Goal: Task Accomplishment & Management: Use online tool/utility

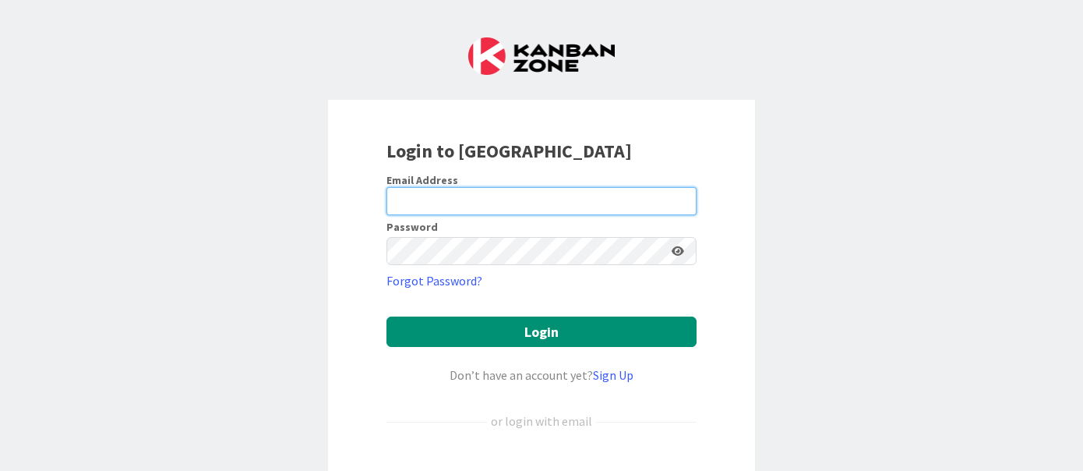
click at [422, 193] on input "email" at bounding box center [542, 201] width 310 height 28
type input "[PERSON_NAME][EMAIL_ADDRESS][DOMAIN_NAME]"
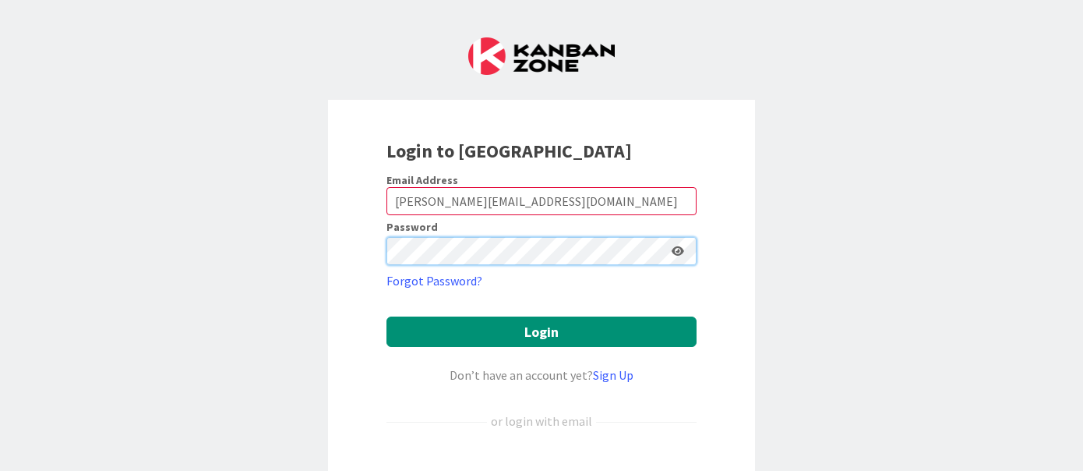
click at [387, 316] on button "Login" at bounding box center [542, 331] width 310 height 30
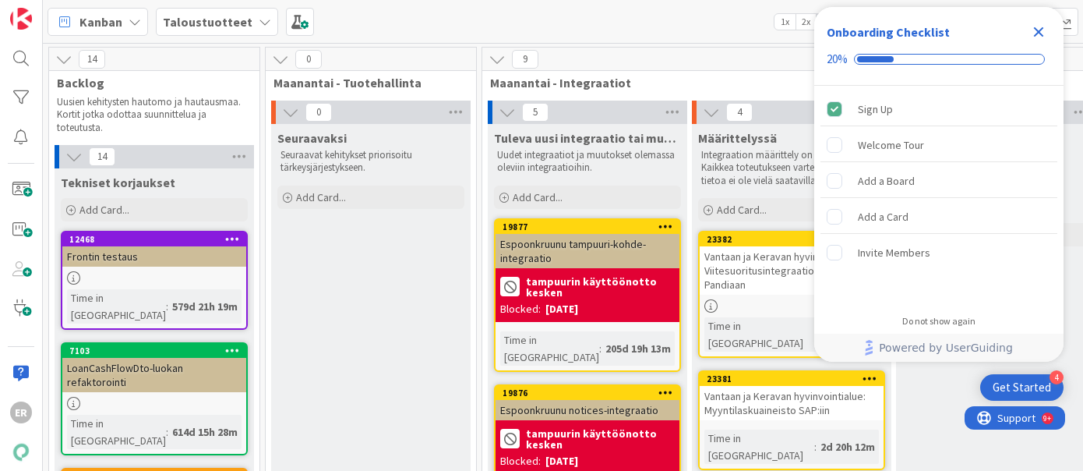
click at [1037, 28] on icon "Close Checklist" at bounding box center [1039, 32] width 19 height 19
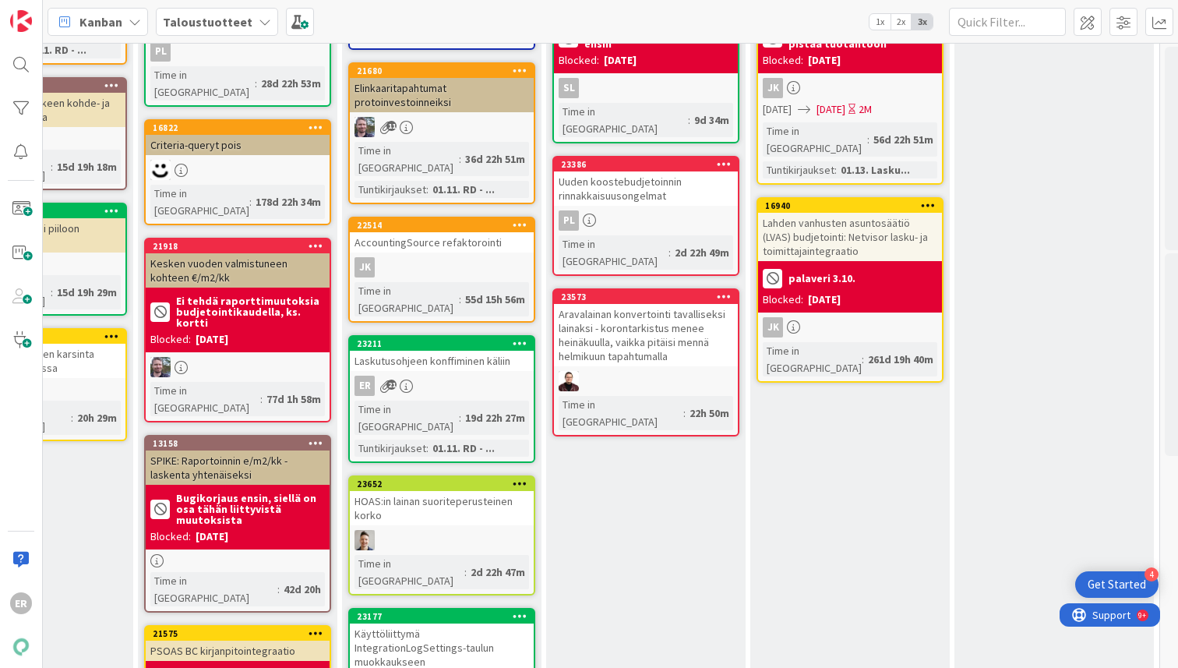
scroll to position [261, 2215]
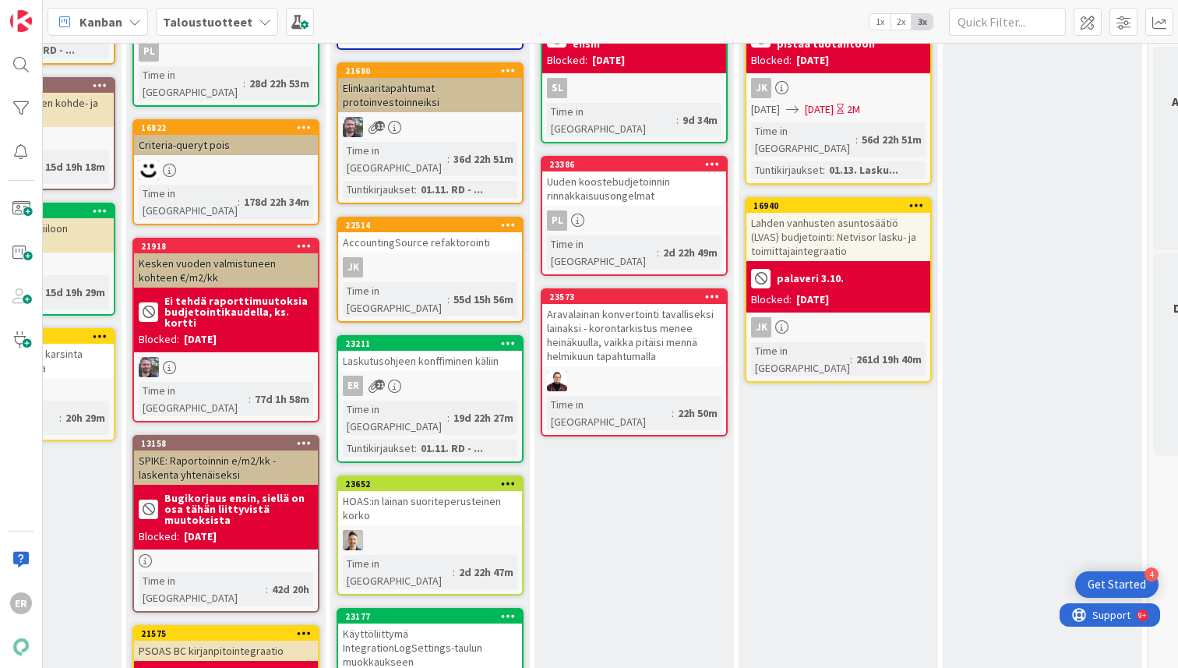
click at [416, 351] on div "Laskutusohjeen konffiminen käliin" at bounding box center [430, 361] width 184 height 20
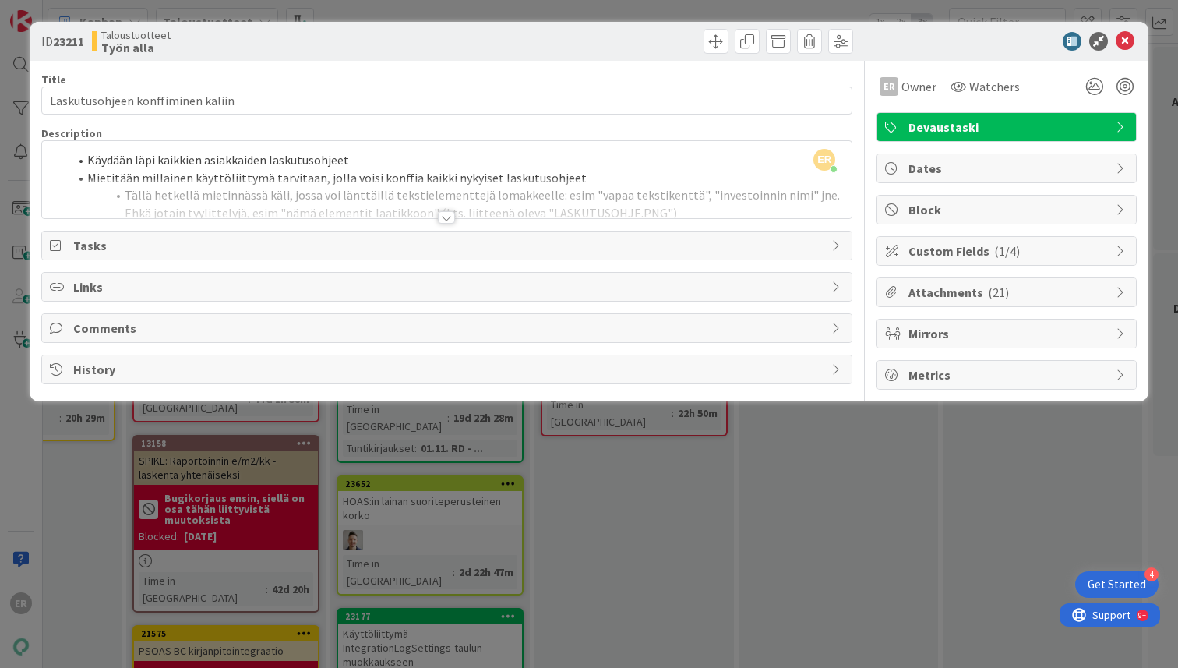
click at [1004, 249] on span "( 1/4 )" at bounding box center [1008, 251] width 26 height 16
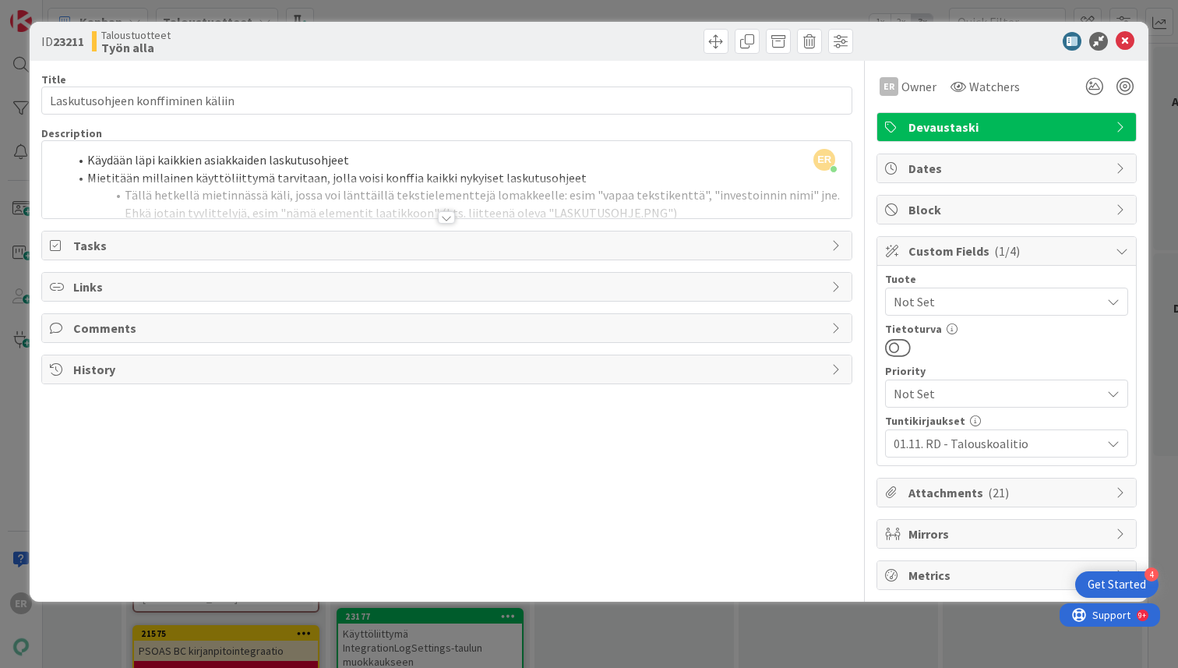
click at [1003, 249] on span "( 1/4 )" at bounding box center [1008, 251] width 26 height 16
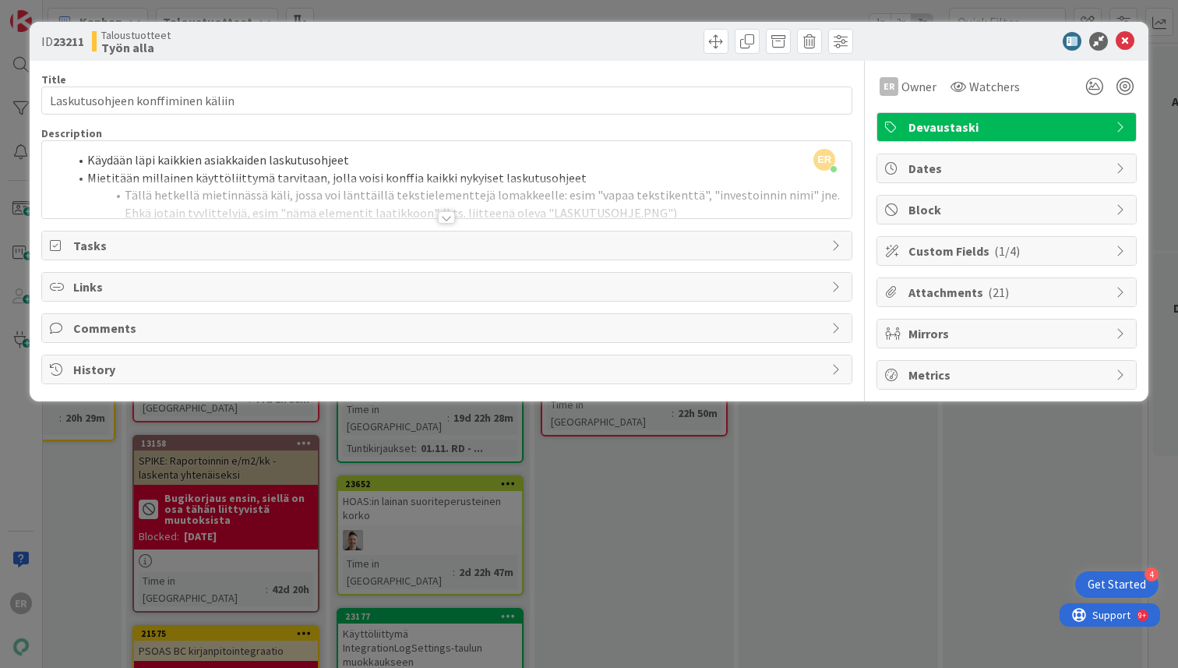
click at [995, 288] on span "( 21 )" at bounding box center [998, 292] width 21 height 16
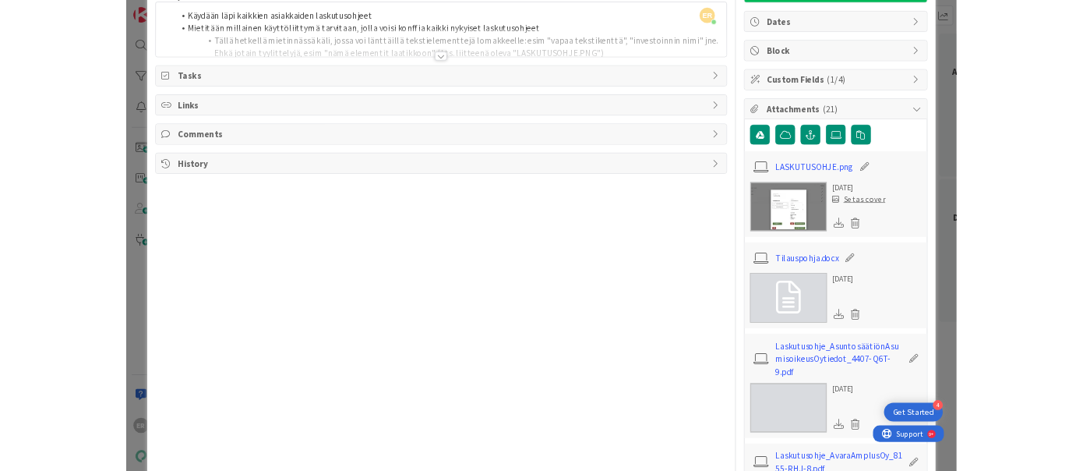
scroll to position [154, 0]
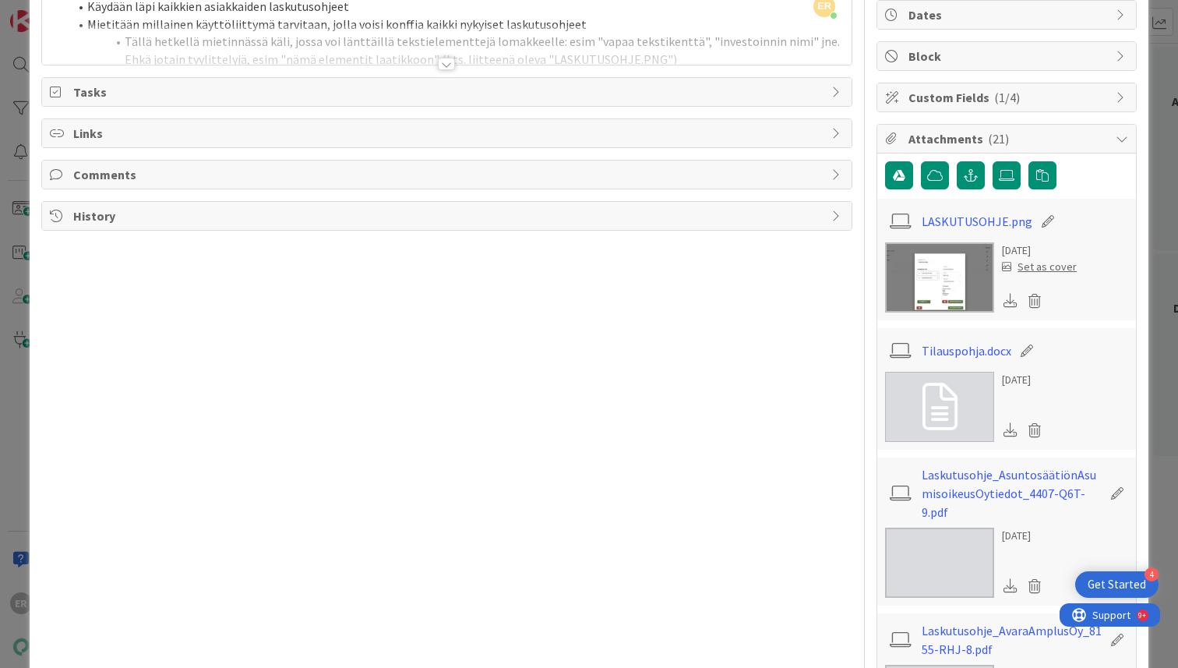
click at [947, 274] on img at bounding box center [939, 277] width 109 height 70
